Goal: Information Seeking & Learning: Learn about a topic

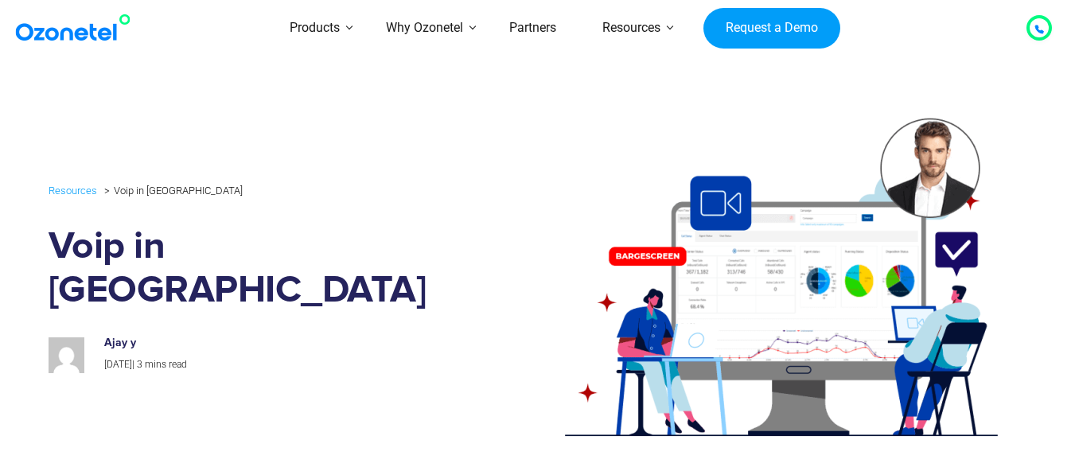
click at [212, 134] on div "Resources Voip in [GEOGRAPHIC_DATA] Voip in [GEOGRAPHIC_DATA] Ajay y [DATE] | 3…" at bounding box center [538, 276] width 978 height 367
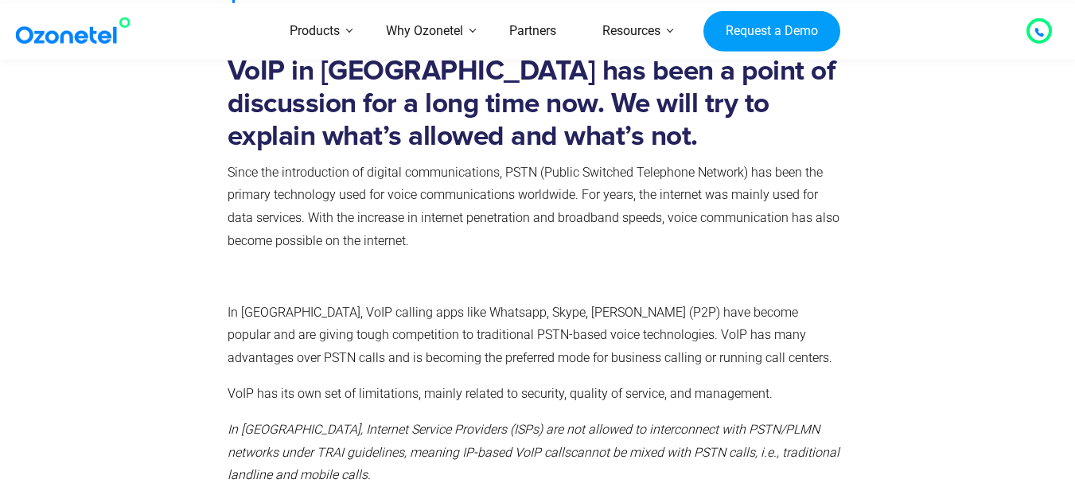
scroll to position [636, 0]
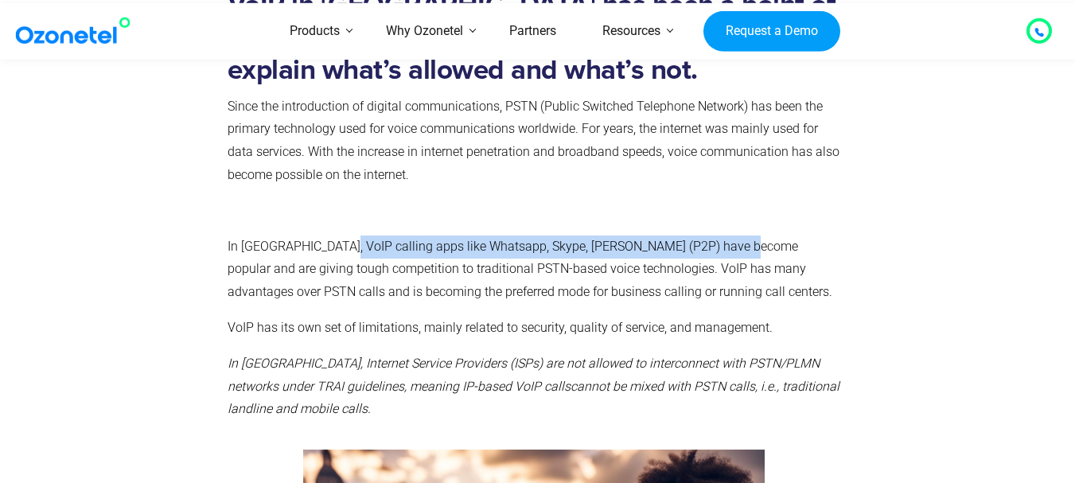
drag, startPoint x: 325, startPoint y: 249, endPoint x: 725, endPoint y: 243, distance: 400.1
click at [725, 243] on p "In [GEOGRAPHIC_DATA], VoIP calling apps like Whatsapp, Skype, [PERSON_NAME] (P2…" at bounding box center [534, 269] width 614 height 68
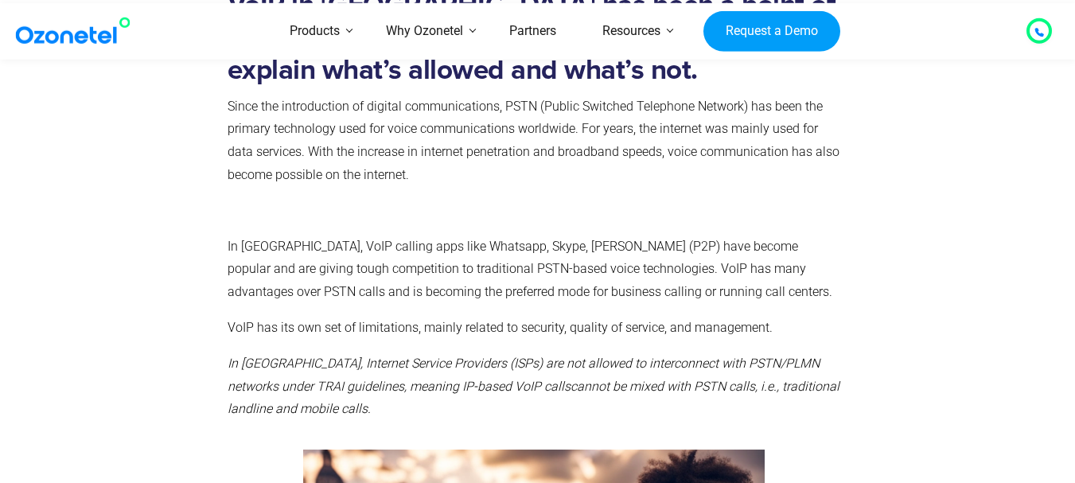
click at [742, 245] on p "In [GEOGRAPHIC_DATA], VoIP calling apps like Whatsapp, Skype, [PERSON_NAME] (P2…" at bounding box center [534, 269] width 614 height 68
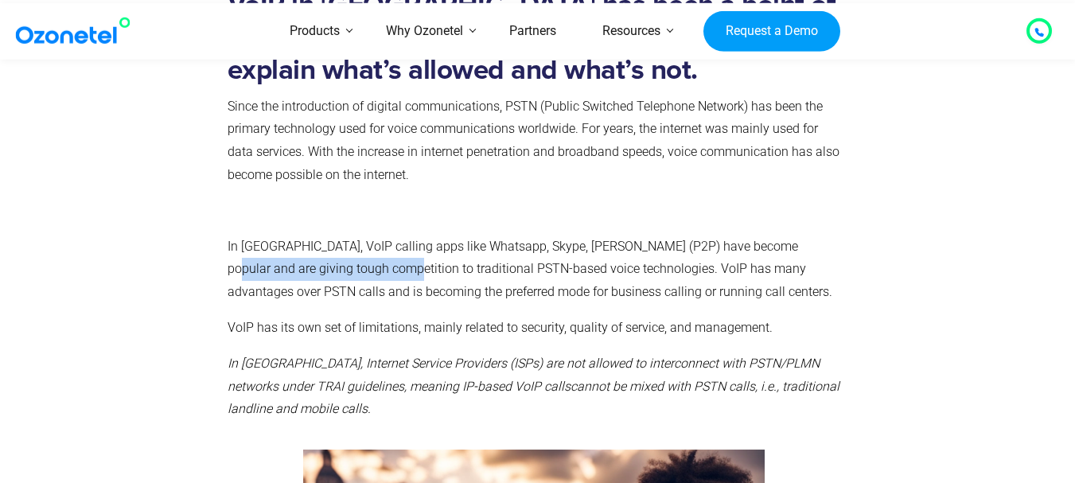
drag, startPoint x: 355, startPoint y: 271, endPoint x: 783, endPoint y: 257, distance: 429.0
click at [768, 258] on p "In [GEOGRAPHIC_DATA], VoIP calling apps like Whatsapp, Skype, [PERSON_NAME] (P2…" at bounding box center [534, 269] width 614 height 68
click at [783, 257] on p "In [GEOGRAPHIC_DATA], VoIP calling apps like Whatsapp, Skype, [PERSON_NAME] (P2…" at bounding box center [534, 269] width 614 height 68
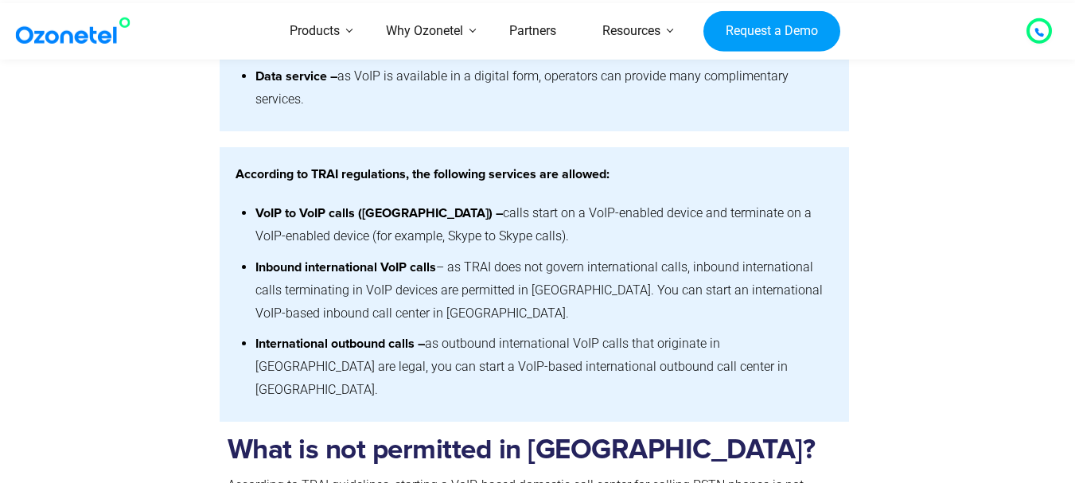
scroll to position [1432, 0]
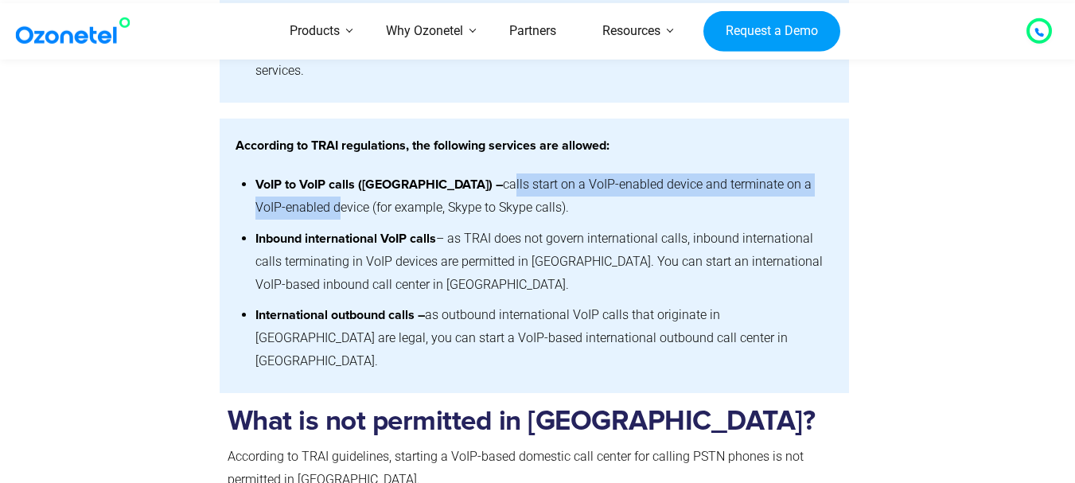
drag, startPoint x: 422, startPoint y: 188, endPoint x: 799, endPoint y: 192, distance: 377.1
click at [799, 192] on li "VoIP to VoIP calls ([GEOGRAPHIC_DATA]) – calls start on a VoIP-enabled device a…" at bounding box center [544, 196] width 578 height 54
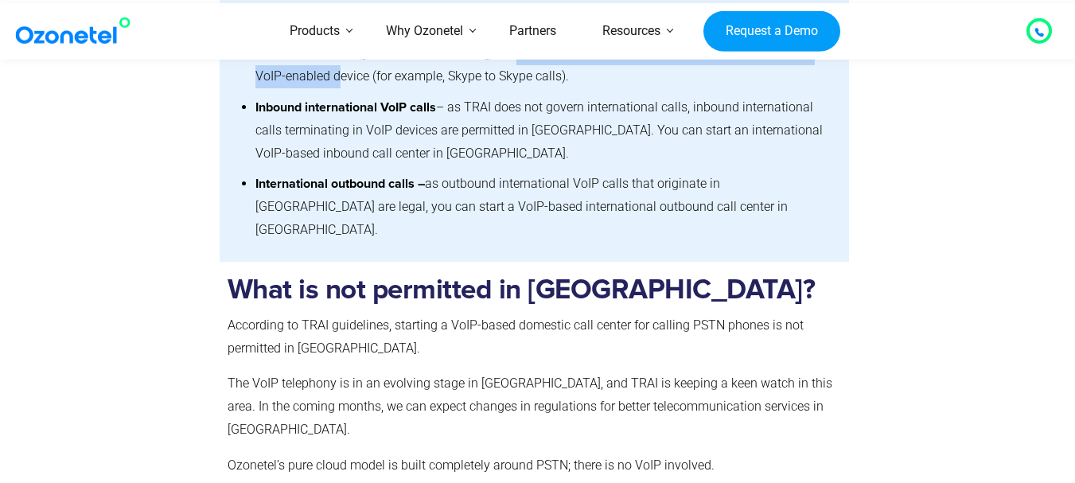
scroll to position [1591, 0]
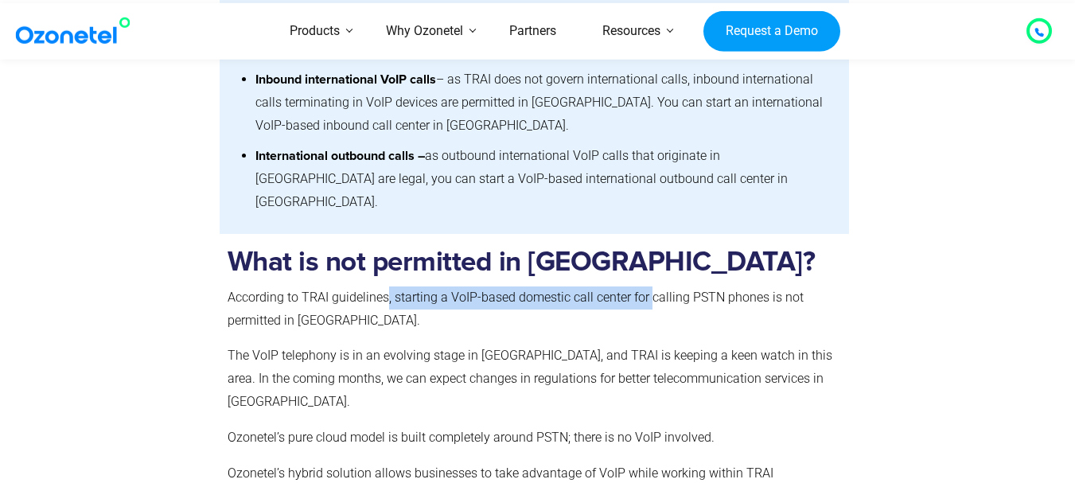
drag, startPoint x: 384, startPoint y: 278, endPoint x: 678, endPoint y: 272, distance: 293.6
click at [655, 286] on p "According to TRAI guidelines, starting a VoIP-based domestic call center for ca…" at bounding box center [534, 309] width 614 height 46
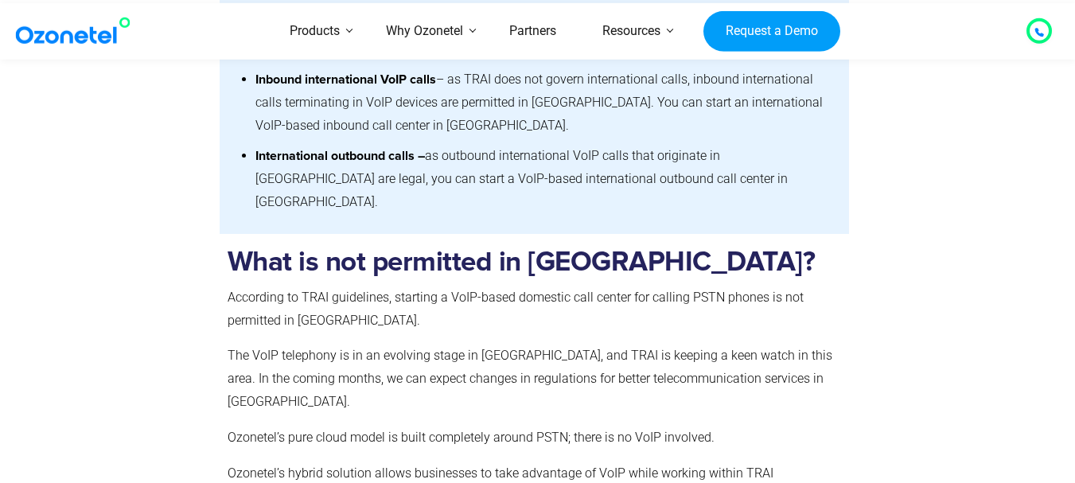
click at [706, 286] on p "According to TRAI guidelines, starting a VoIP-based domestic call center for ca…" at bounding box center [534, 309] width 614 height 46
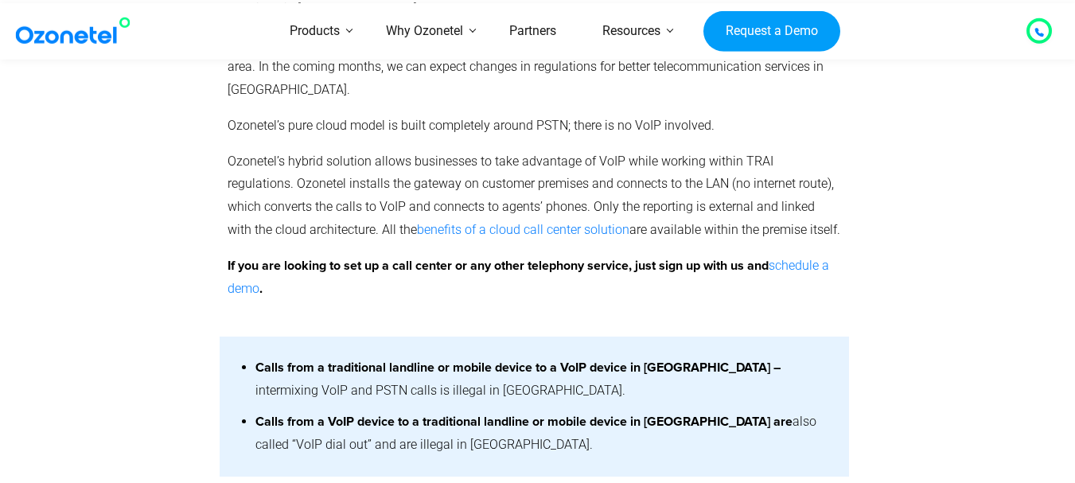
scroll to position [1909, 0]
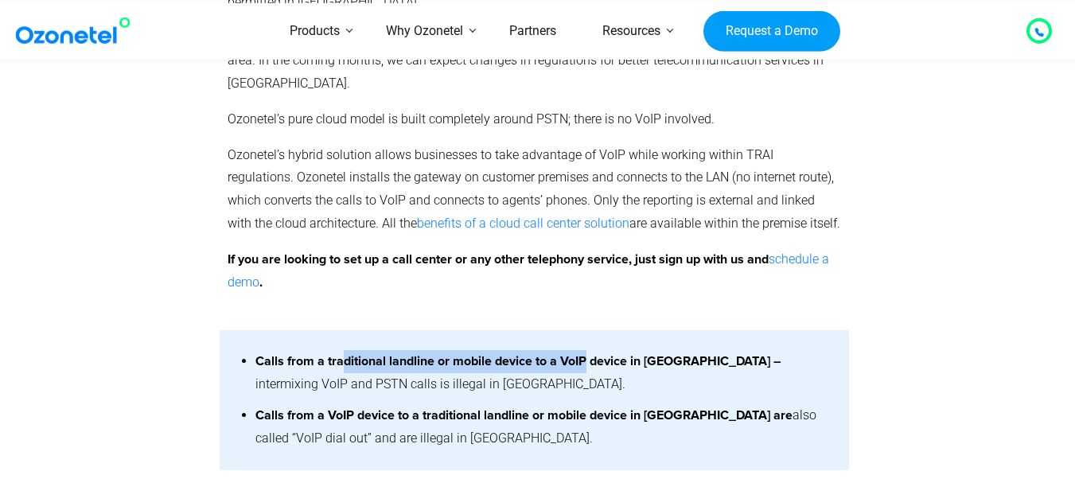
drag, startPoint x: 348, startPoint y: 319, endPoint x: 629, endPoint y: 316, distance: 281.6
click at [597, 355] on strong "Calls from a traditional landline or mobile device to a VoIP device in [GEOGRAP…" at bounding box center [517, 361] width 525 height 13
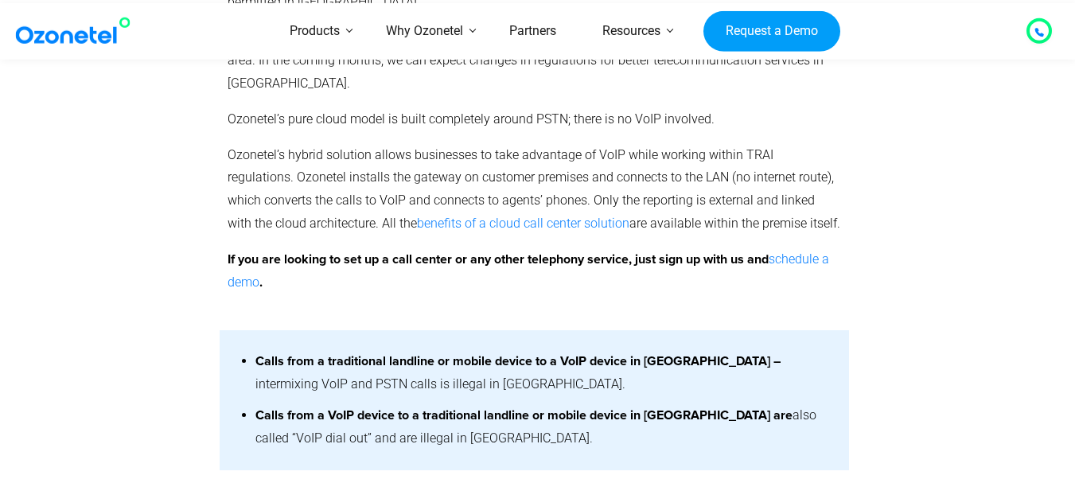
click at [630, 355] on strong "Calls from a traditional landline or mobile device to a VoIP device in [GEOGRAP…" at bounding box center [517, 361] width 525 height 13
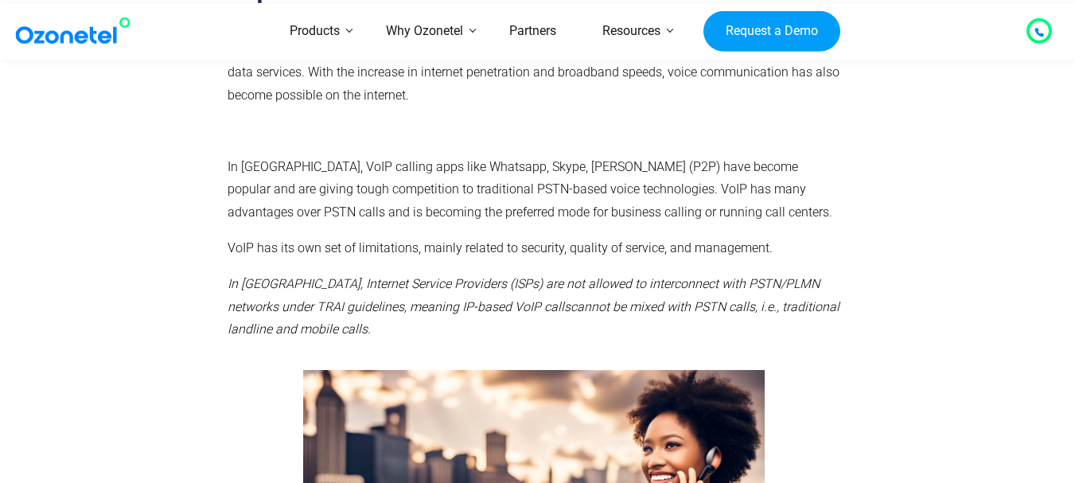
scroll to position [159, 0]
